Goal: Complete application form

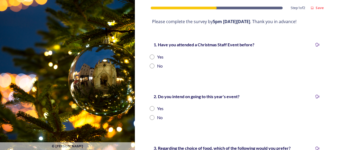
scroll to position [115, 0]
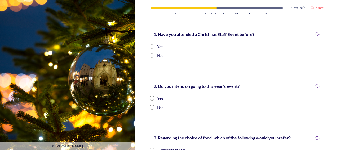
click at [152, 46] on input "radio" at bounding box center [152, 46] width 5 height 5
radio input "true"
drag, startPoint x: 153, startPoint y: 99, endPoint x: 171, endPoint y: 96, distance: 18.8
click at [154, 99] on input "radio" at bounding box center [152, 97] width 5 height 5
radio input "true"
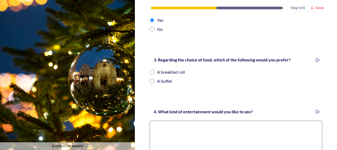
scroll to position [197, 0]
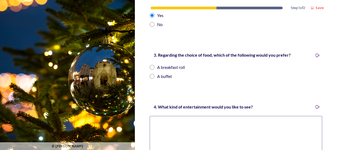
click at [153, 76] on input "radio" at bounding box center [152, 76] width 5 height 5
radio input "true"
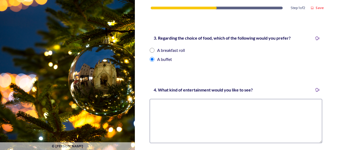
drag, startPoint x: 152, startPoint y: 50, endPoint x: 154, endPoint y: 50, distance: 2.7
click at [153, 50] on input "radio" at bounding box center [152, 50] width 5 height 5
radio input "true"
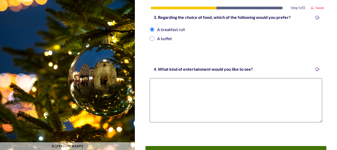
scroll to position [250, 0]
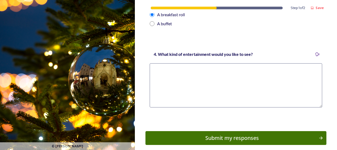
click at [193, 85] on textarea at bounding box center [236, 85] width 173 height 44
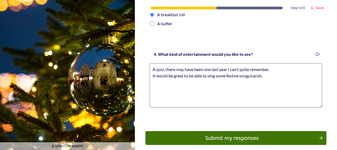
scroll to position [275, 0]
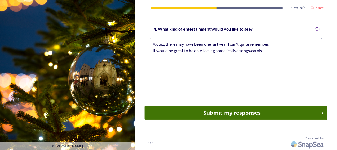
type textarea "A quiz, there may have been one last year I can't quite remember. It would be g…"
click at [236, 115] on div "Submit my responses" at bounding box center [231, 112] width 169 height 8
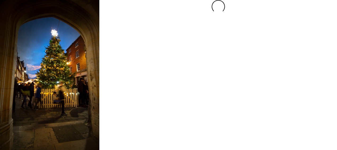
scroll to position [0, 0]
